Goal: Transaction & Acquisition: Purchase product/service

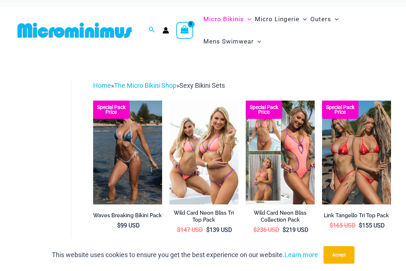
scroll to position [4, 0]
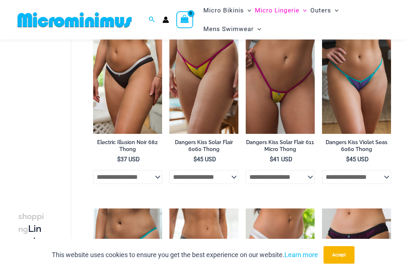
scroll to position [245, 0]
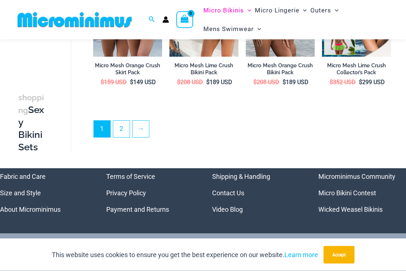
scroll to position [1268, 0]
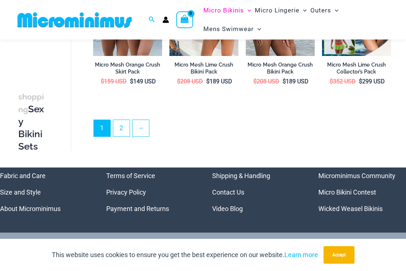
click at [122, 120] on link "2" at bounding box center [121, 128] width 16 height 16
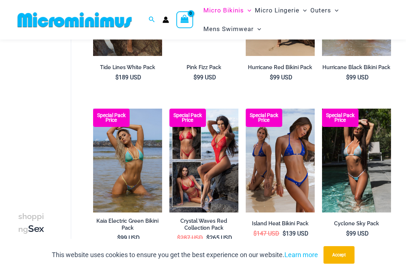
scroll to position [786, 0]
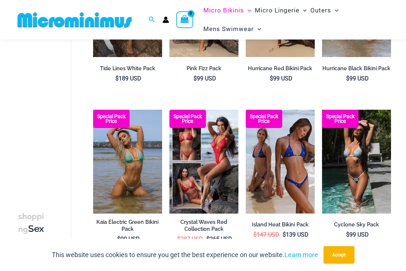
click at [322, 110] on img at bounding box center [322, 110] width 0 height 0
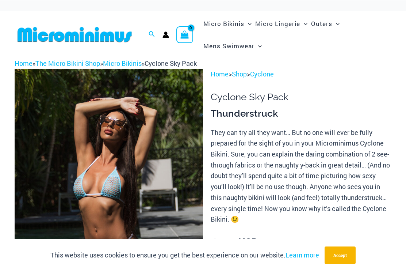
click at [68, 60] on link "The Micro Bikini Shop" at bounding box center [67, 62] width 65 height 9
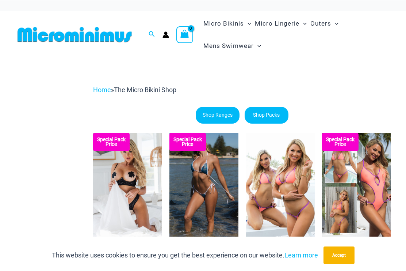
click at [101, 89] on link "Home" at bounding box center [102, 90] width 18 height 8
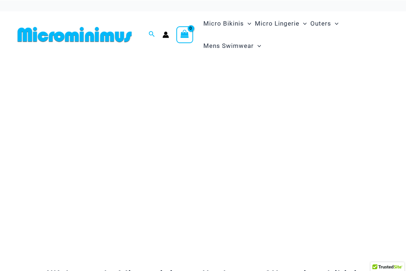
scroll to position [0, 0]
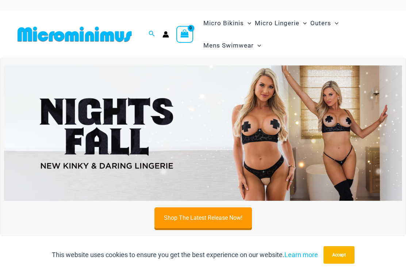
click at [31, 118] on img at bounding box center [203, 132] width 398 height 135
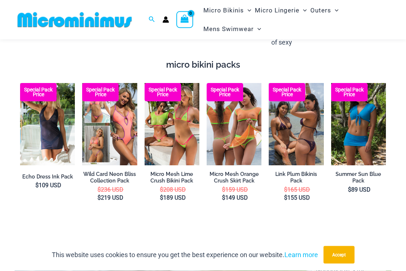
scroll to position [906, 0]
click at [145, 83] on img at bounding box center [145, 83] width 0 height 0
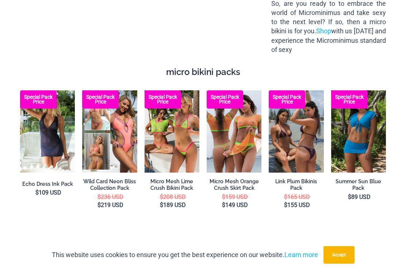
scroll to position [0, 0]
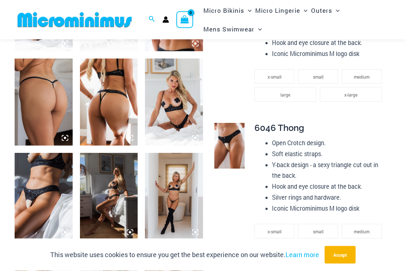
scroll to position [387, 0]
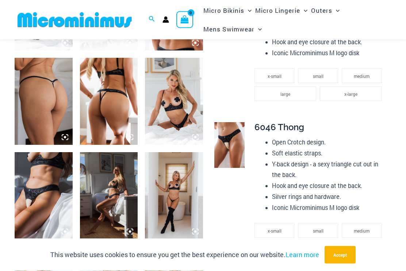
click at [108, 178] on img at bounding box center [109, 195] width 58 height 87
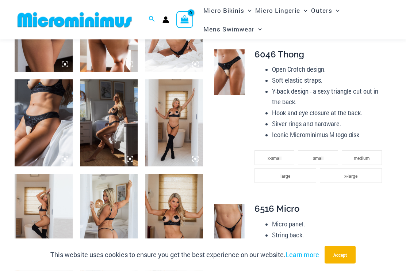
scroll to position [460, 0]
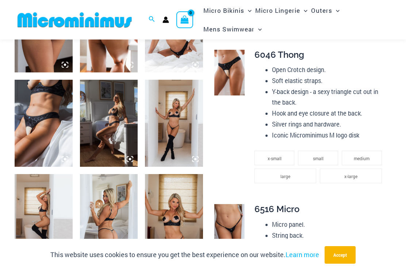
click at [175, 121] on img at bounding box center [174, 123] width 58 height 87
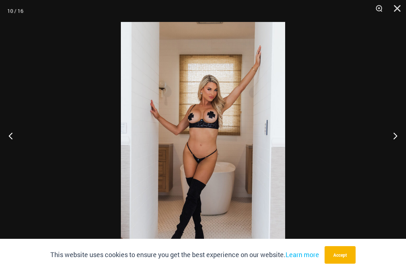
click at [399, 147] on button "Next" at bounding box center [392, 135] width 27 height 37
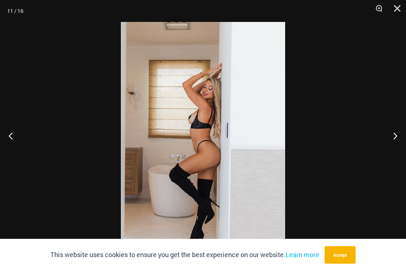
click at [397, 146] on button "Next" at bounding box center [392, 135] width 27 height 37
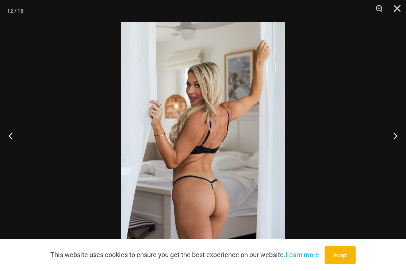
click at [395, 144] on button "Next" at bounding box center [392, 135] width 27 height 37
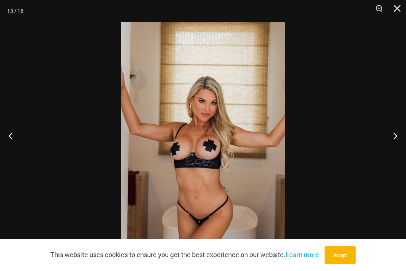
click at [395, 144] on button "Next" at bounding box center [392, 135] width 27 height 37
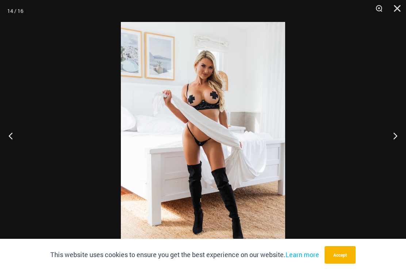
click at [395, 143] on button "Next" at bounding box center [392, 135] width 27 height 37
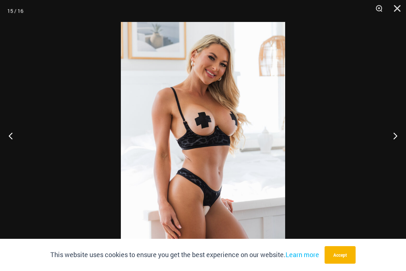
click at [396, 143] on button "Next" at bounding box center [392, 135] width 27 height 37
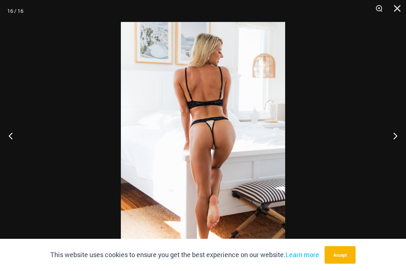
click at [395, 143] on button "Next" at bounding box center [392, 135] width 27 height 37
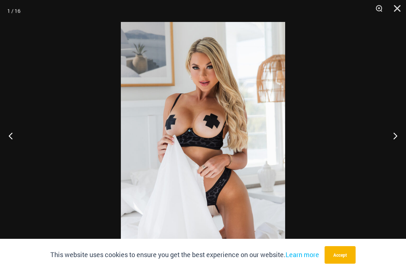
click at [395, 143] on button "Next" at bounding box center [392, 135] width 27 height 37
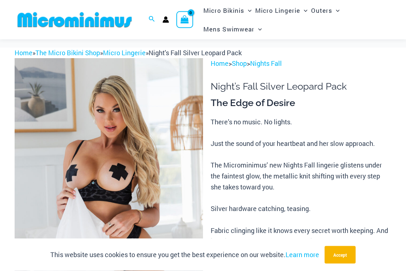
scroll to position [0, 0]
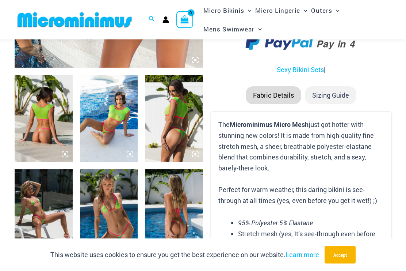
scroll to position [276, 0]
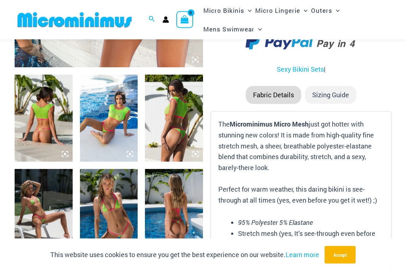
click at [118, 209] on img at bounding box center [109, 212] width 58 height 87
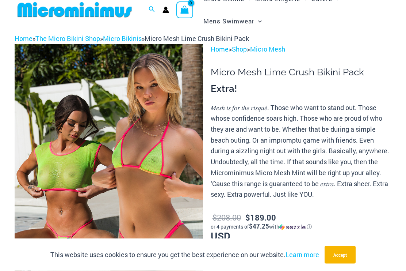
scroll to position [0, 0]
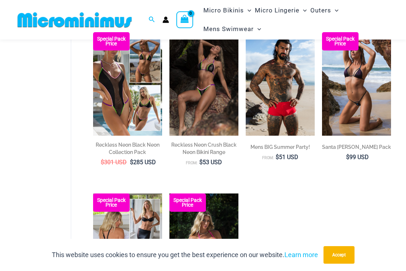
scroll to position [1061, 0]
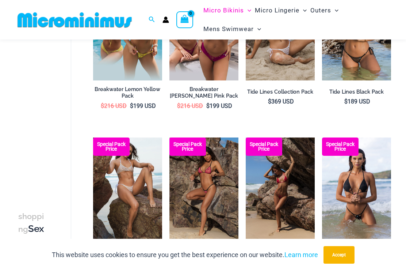
scroll to position [601, 0]
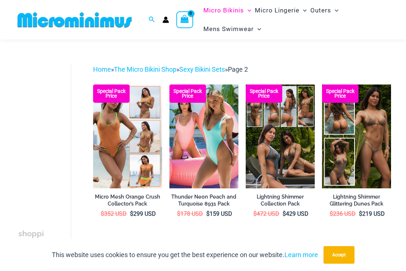
scroll to position [17, 0]
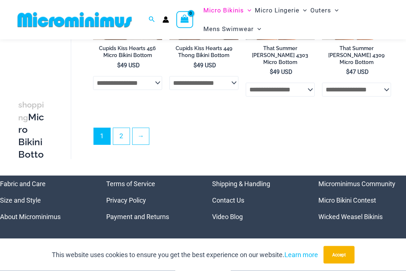
scroll to position [1792, 0]
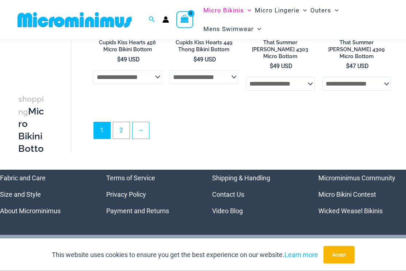
click at [128, 122] on link "2" at bounding box center [121, 130] width 16 height 16
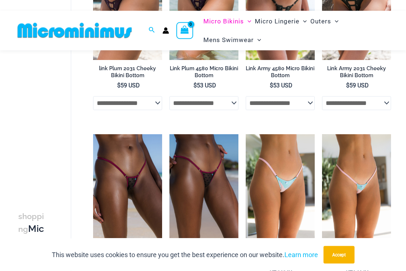
scroll to position [1574, 0]
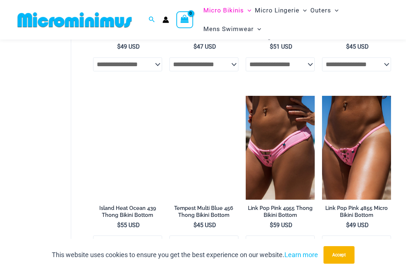
scroll to position [1073, 0]
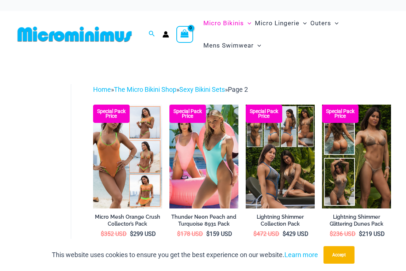
scroll to position [0, 0]
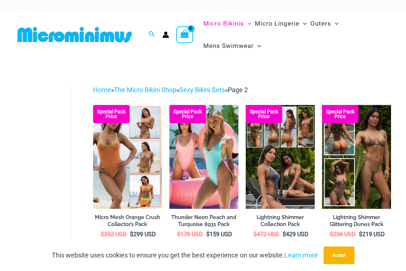
click at [170, 105] on img at bounding box center [170, 105] width 0 height 0
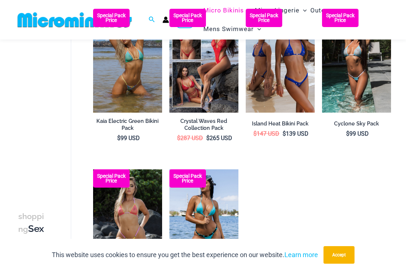
scroll to position [868, 0]
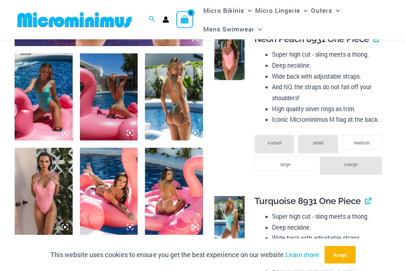
click at [32, 82] on img at bounding box center [44, 97] width 58 height 87
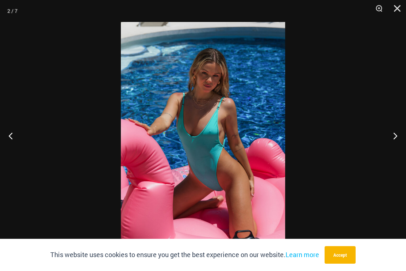
click at [397, 147] on button "Next" at bounding box center [392, 135] width 27 height 37
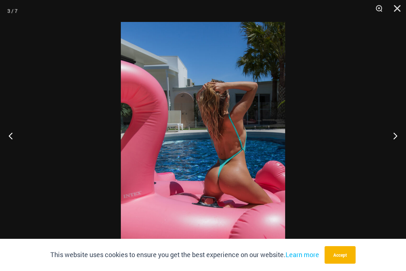
click at [403, 137] on button "Next" at bounding box center [392, 135] width 27 height 37
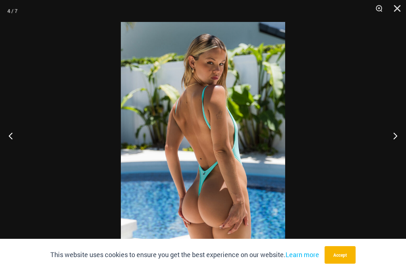
click at [402, 137] on button "Next" at bounding box center [392, 135] width 27 height 37
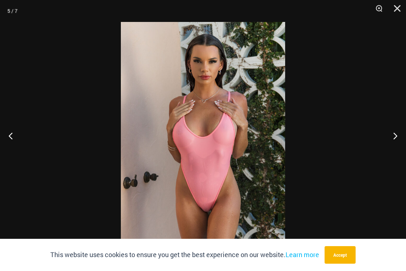
click at [402, 136] on button "Next" at bounding box center [392, 135] width 27 height 37
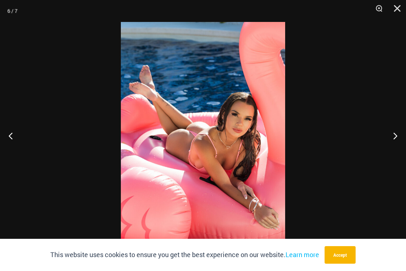
click at [402, 134] on button "Next" at bounding box center [392, 135] width 27 height 37
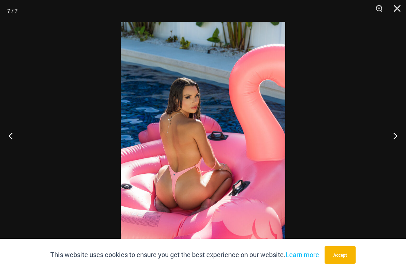
click at [402, 134] on button "Next" at bounding box center [392, 135] width 27 height 37
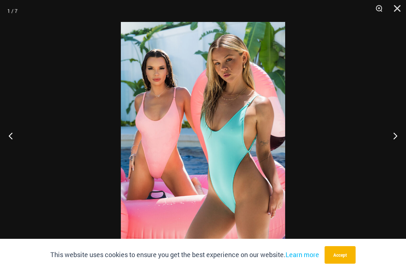
click at [397, 144] on button "Next" at bounding box center [392, 135] width 27 height 37
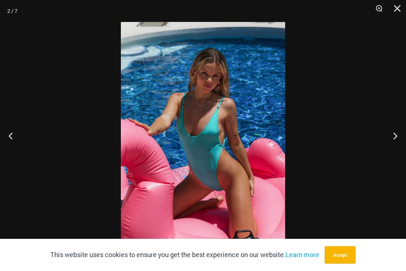
click at [395, 144] on button "Next" at bounding box center [392, 135] width 27 height 37
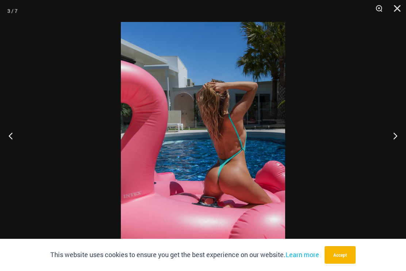
click at [398, 143] on button "Next" at bounding box center [392, 135] width 27 height 37
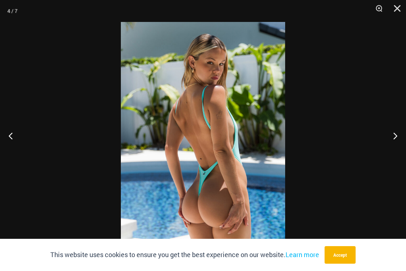
click at [398, 142] on button "Next" at bounding box center [392, 135] width 27 height 37
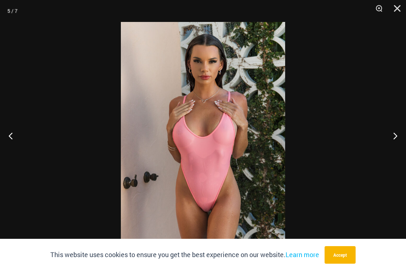
click at [398, 144] on button "Next" at bounding box center [392, 135] width 27 height 37
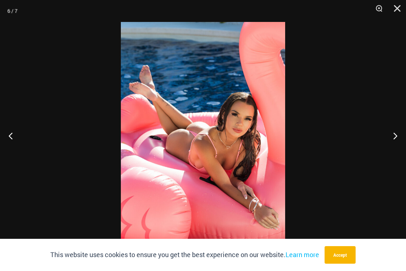
click at [398, 141] on button "Next" at bounding box center [392, 135] width 27 height 37
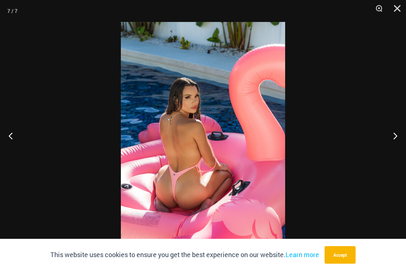
click at [398, 141] on button "Next" at bounding box center [392, 135] width 27 height 37
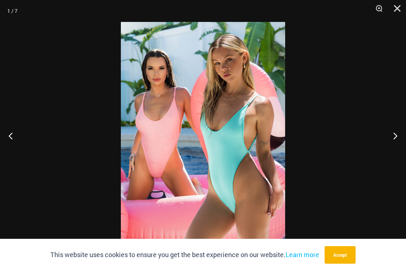
click at [398, 140] on button "Next" at bounding box center [392, 135] width 27 height 37
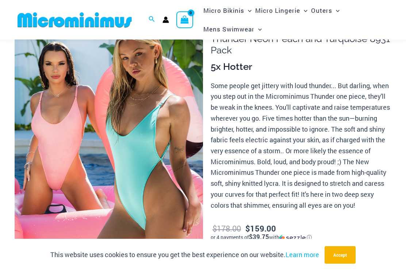
scroll to position [0, 0]
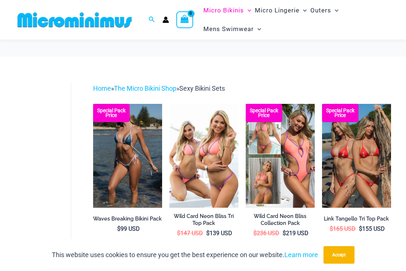
scroll to position [1288, 0]
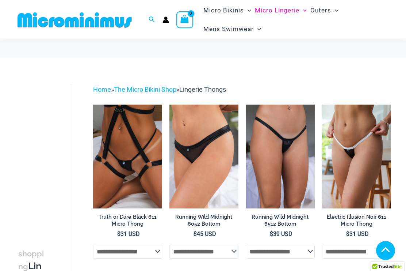
scroll to position [245, 0]
